Goal: Task Accomplishment & Management: Complete application form

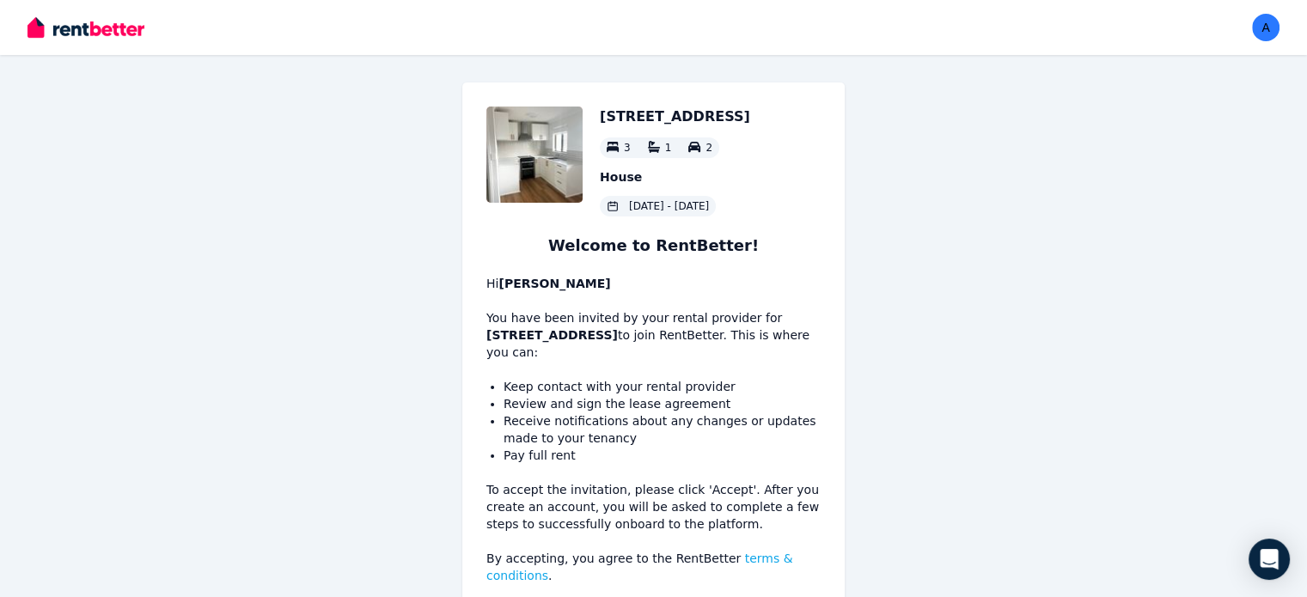
scroll to position [81, 0]
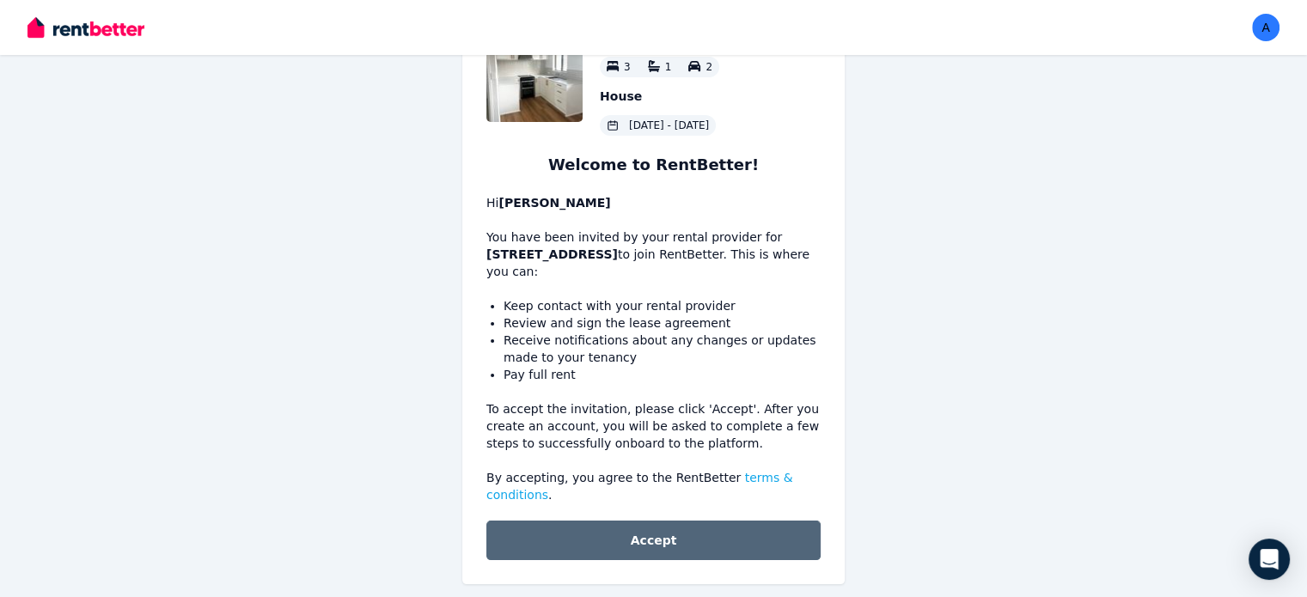
click at [636, 525] on button "Accept" at bounding box center [653, 541] width 334 height 40
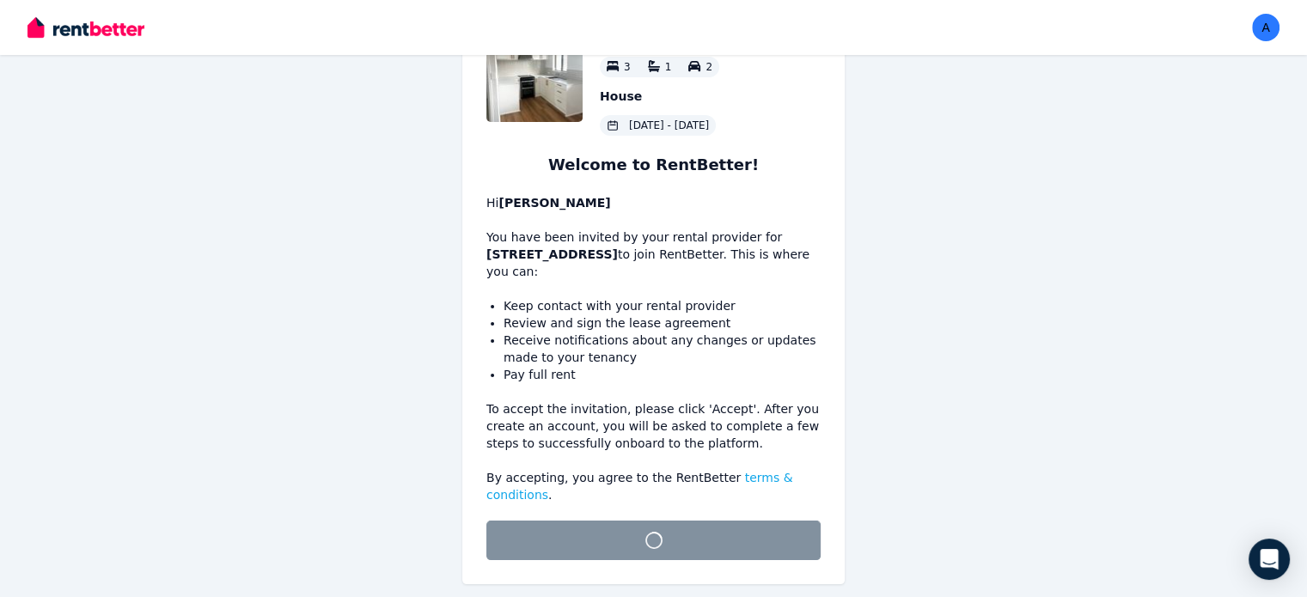
scroll to position [58, 0]
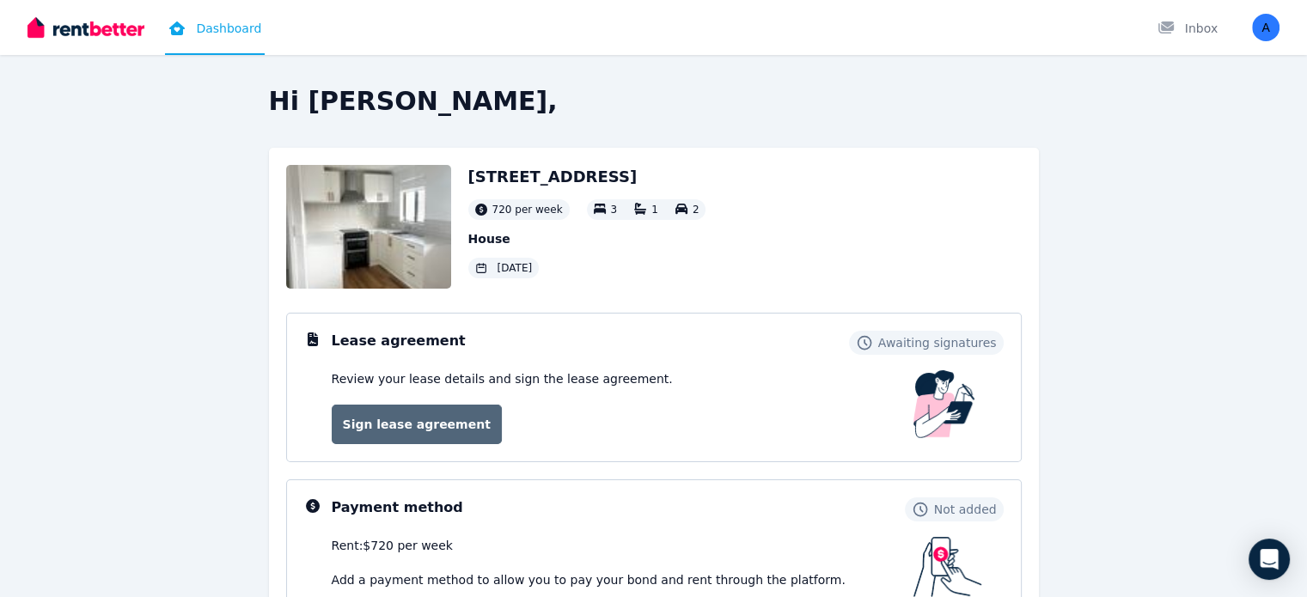
click at [416, 415] on link "Sign lease agreement" at bounding box center [417, 425] width 170 height 40
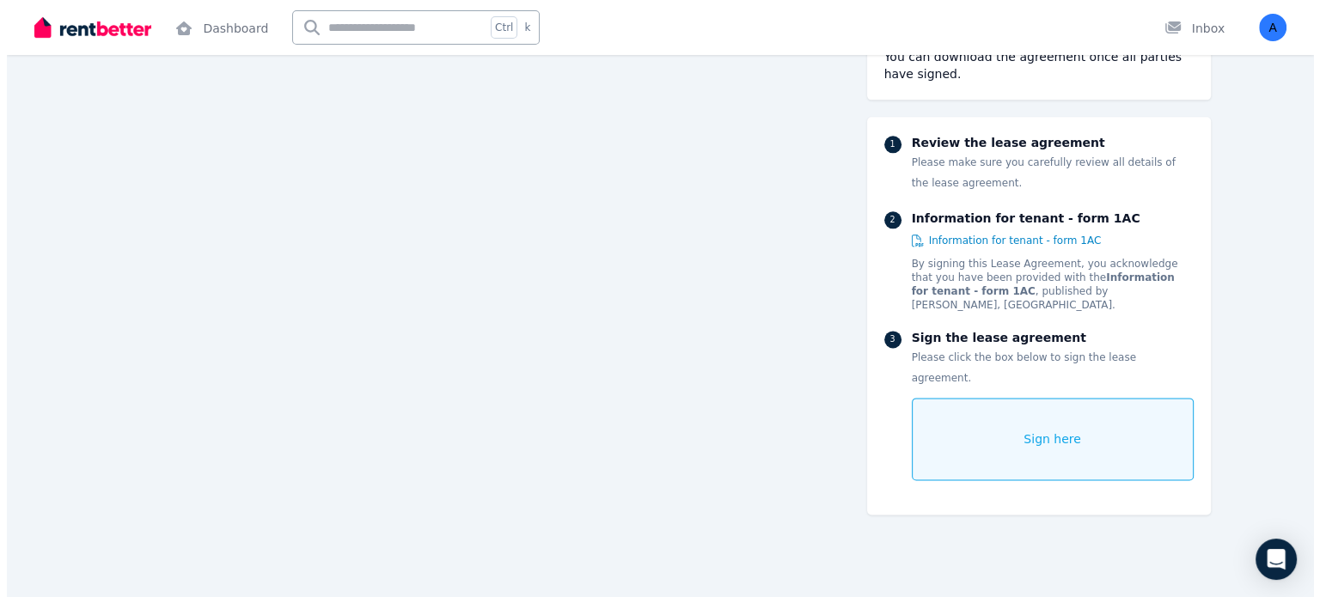
scroll to position [14704, 0]
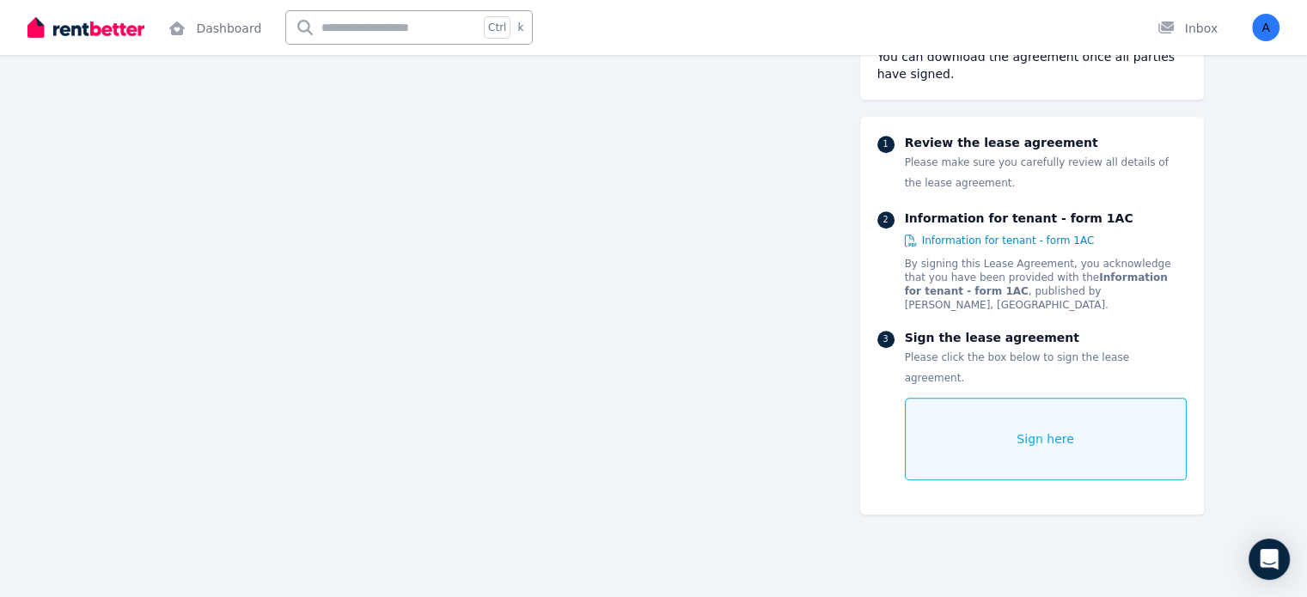
click at [1090, 398] on div "Sign here" at bounding box center [1046, 439] width 282 height 82
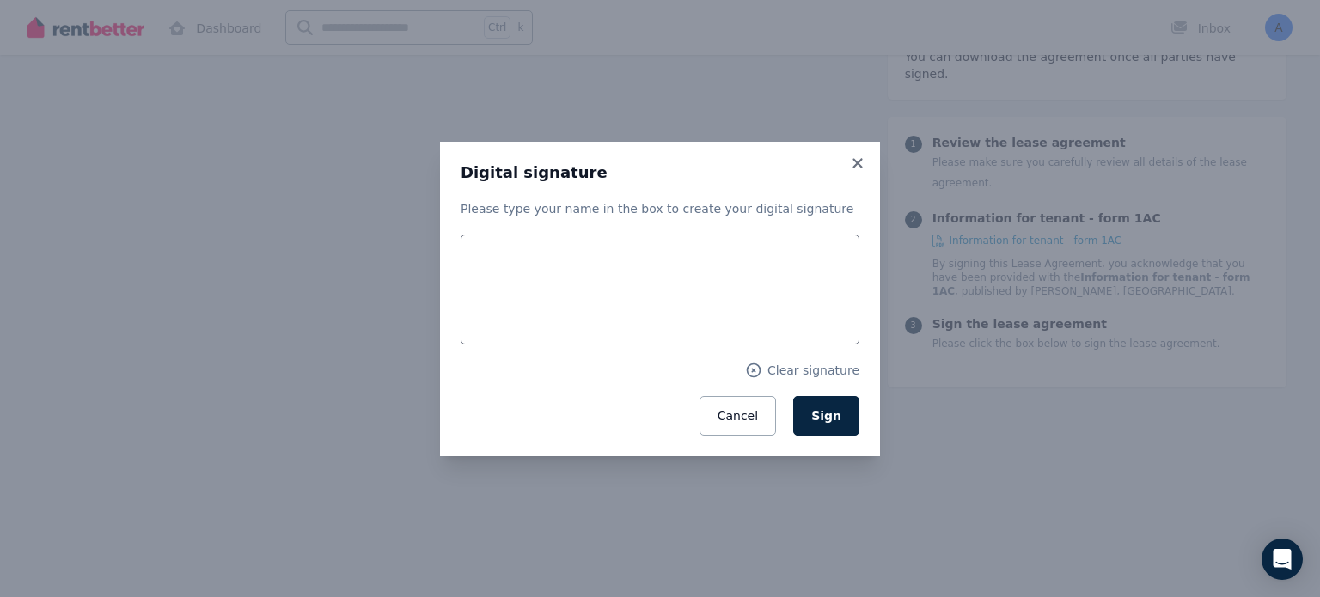
scroll to position [14711, 0]
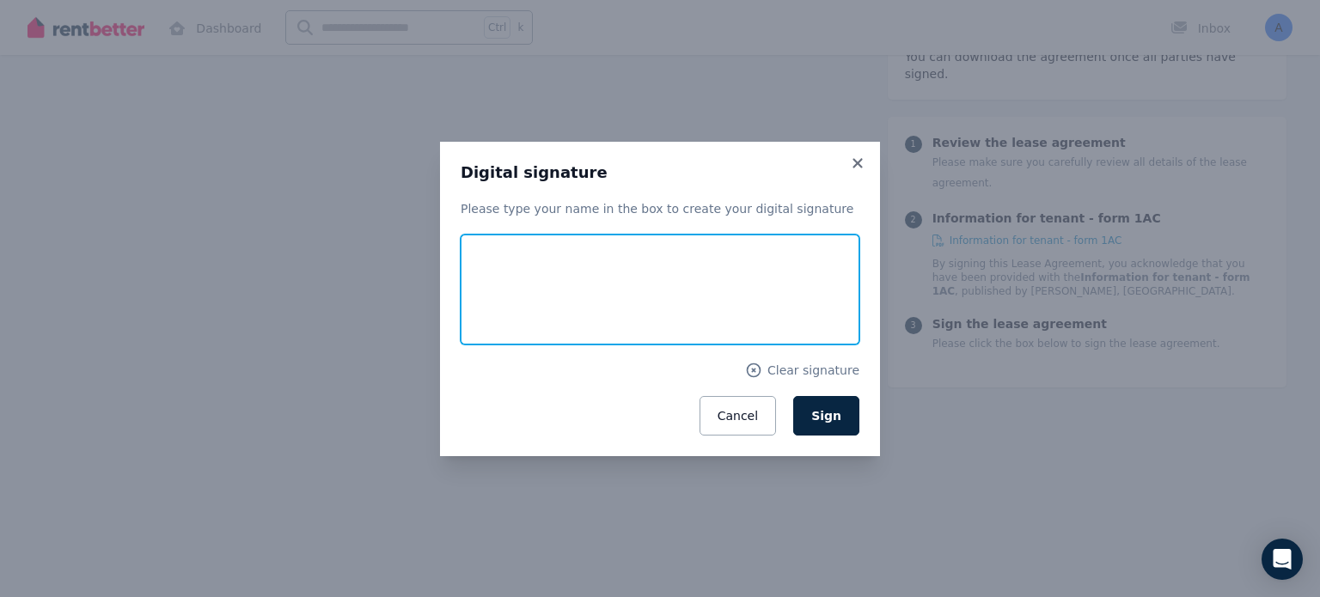
click at [522, 281] on input "text" at bounding box center [660, 290] width 399 height 110
type input "**********"
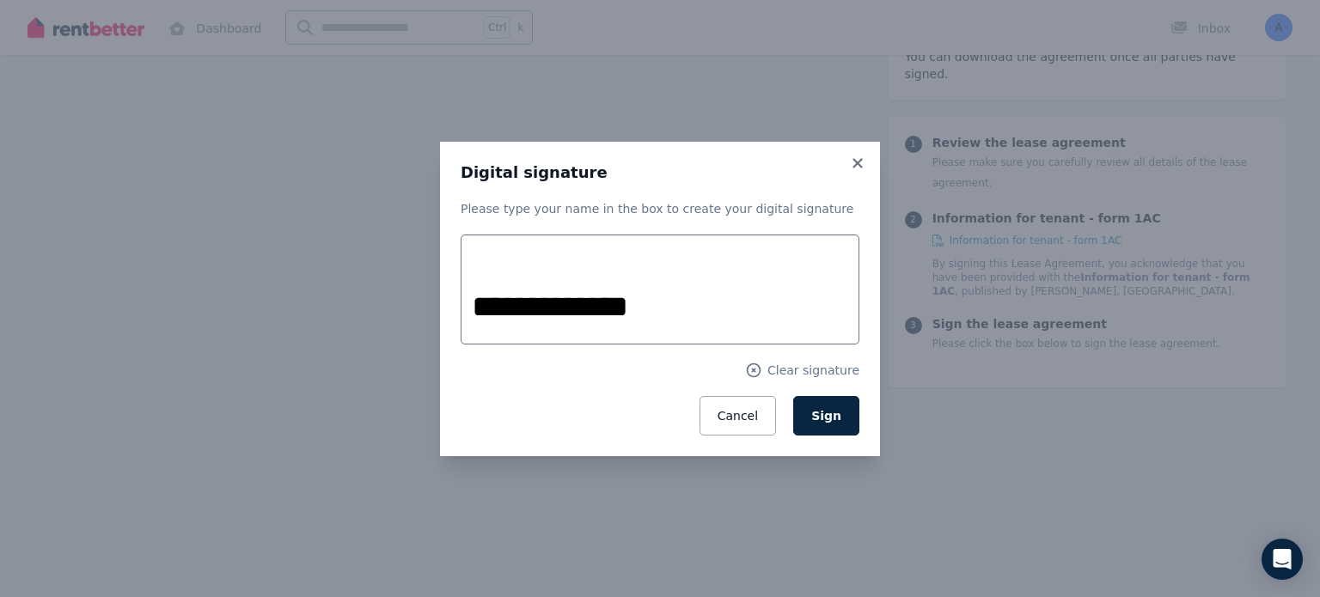
click at [875, 284] on div "**********" at bounding box center [660, 299] width 440 height 315
click at [842, 410] on button "Sign" at bounding box center [826, 416] width 66 height 40
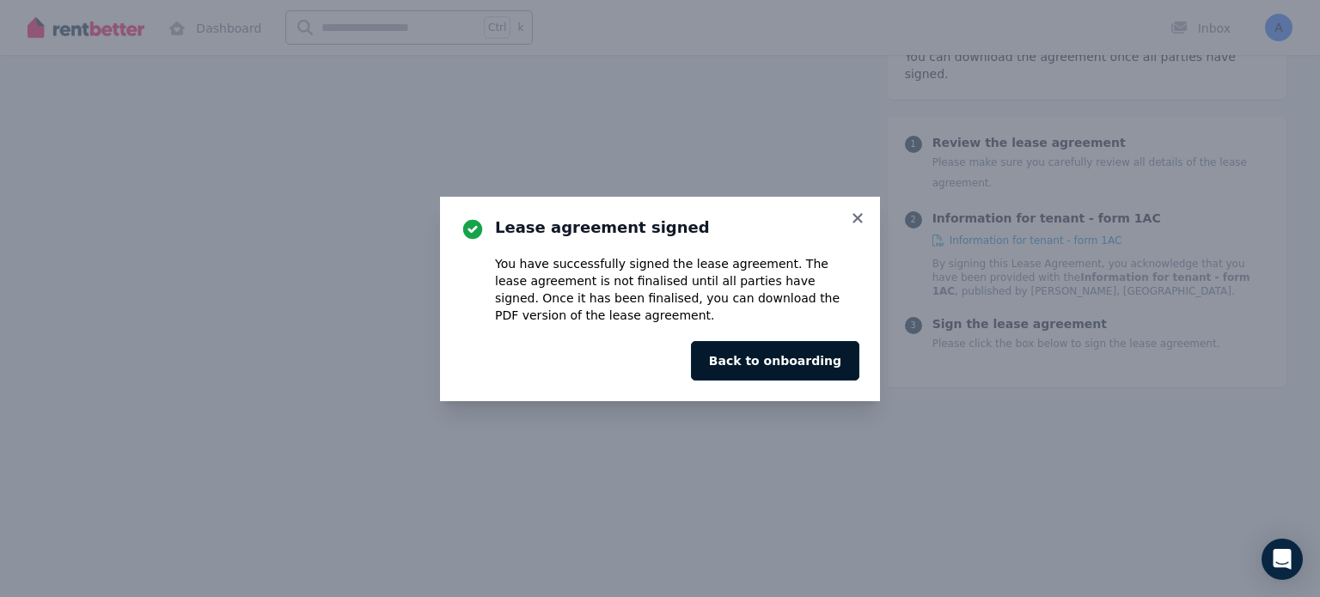
click at [792, 361] on button "Back to onboarding" at bounding box center [775, 361] width 168 height 40
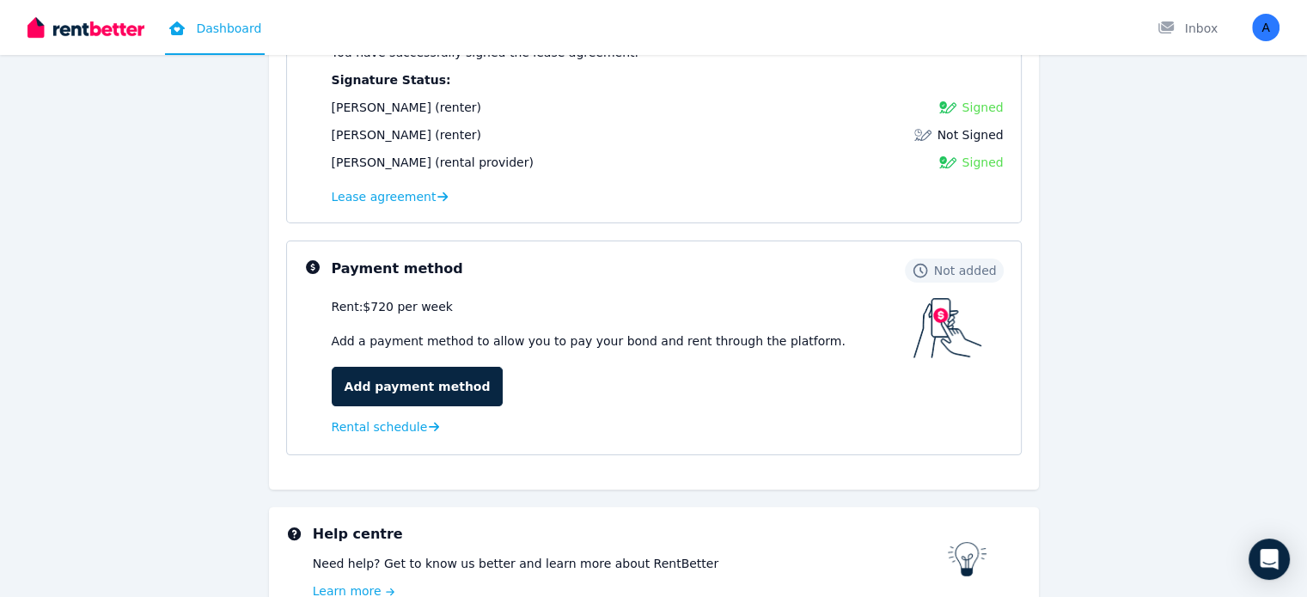
scroll to position [344, 0]
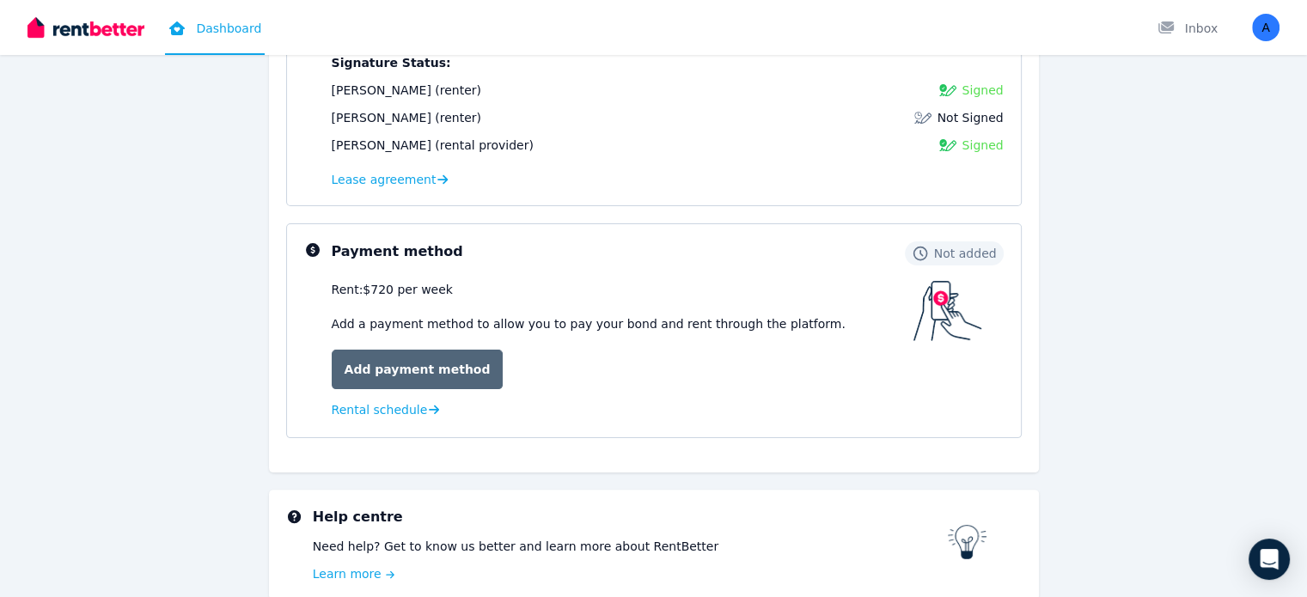
click at [376, 368] on link "Add payment method" at bounding box center [418, 370] width 172 height 40
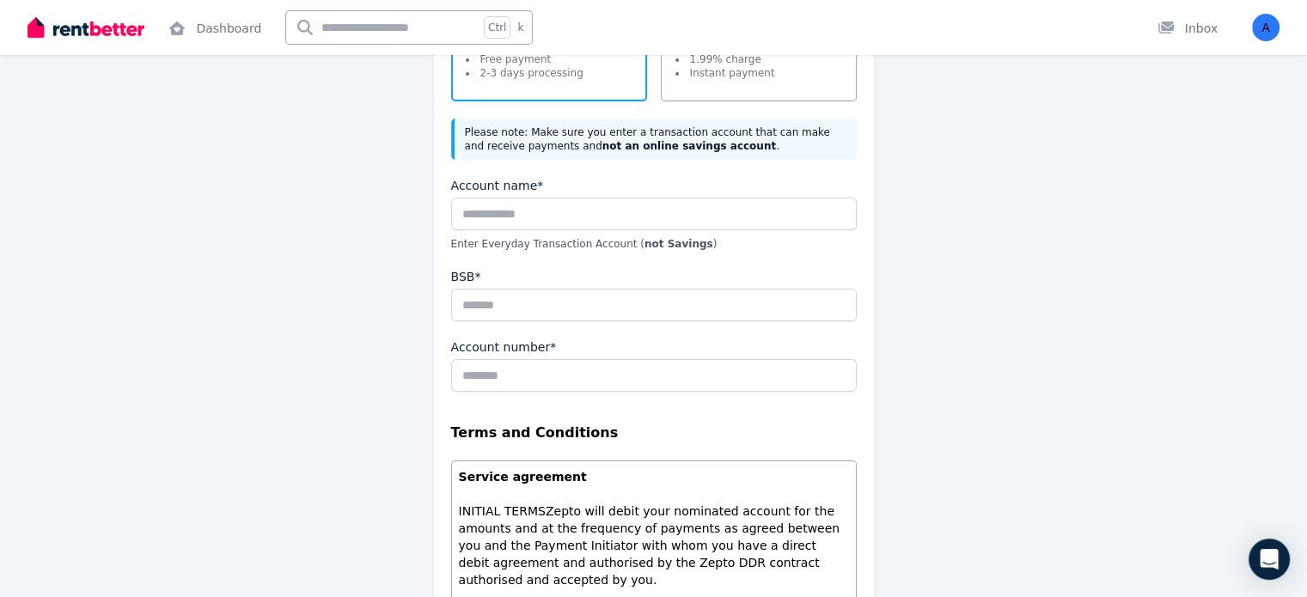
scroll to position [174, 0]
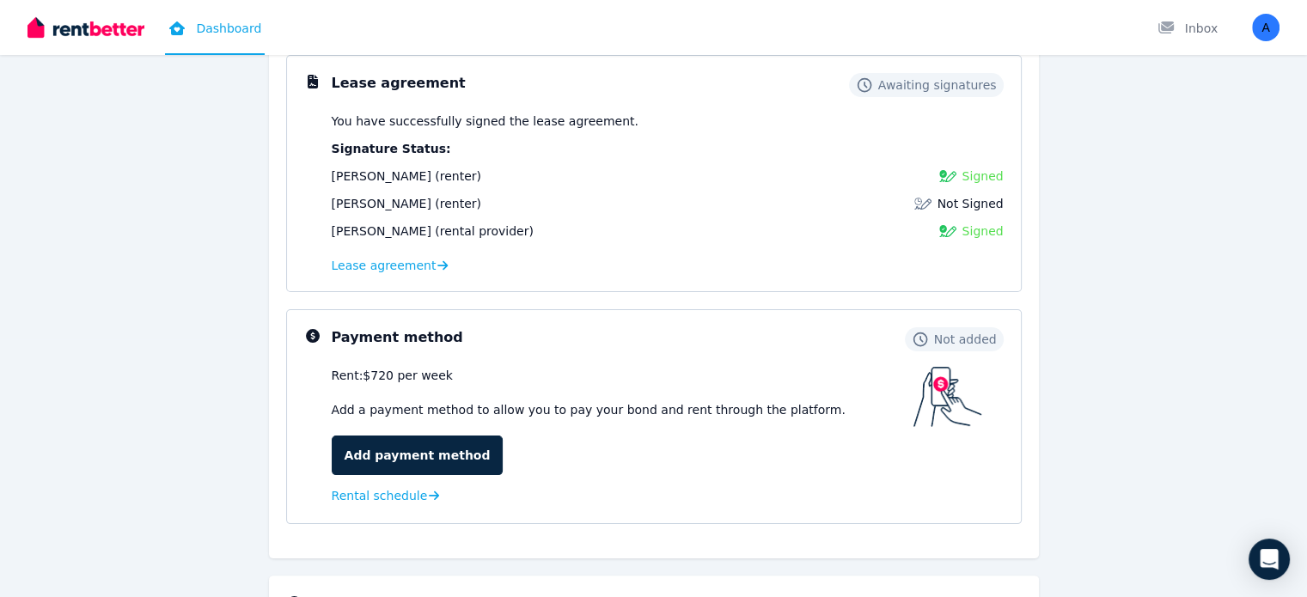
scroll to position [424, 0]
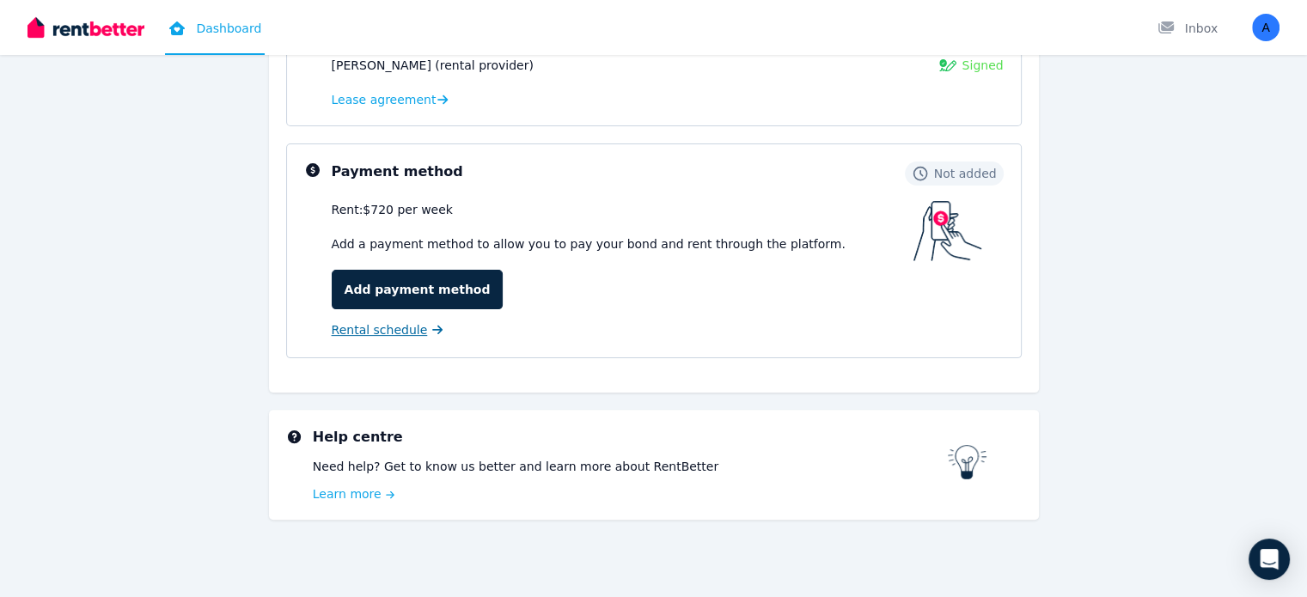
click at [371, 326] on span "Rental schedule" at bounding box center [380, 329] width 96 height 17
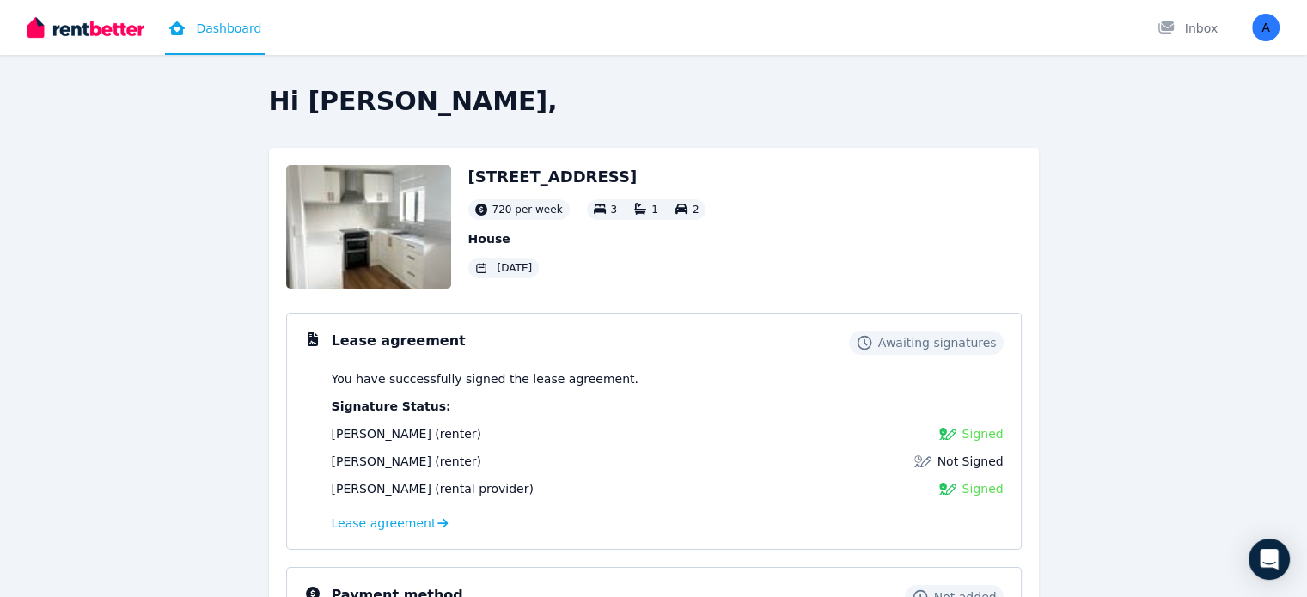
click at [108, 22] on img at bounding box center [85, 28] width 117 height 26
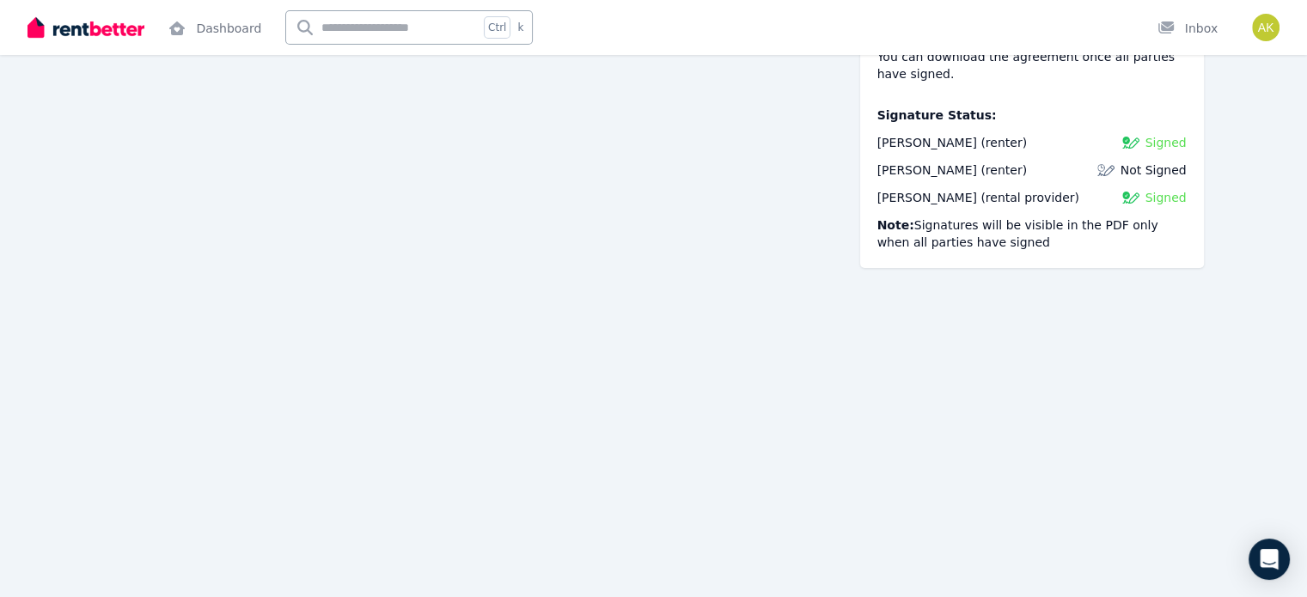
scroll to position [210, 0]
